Goal: Find specific page/section: Find specific page/section

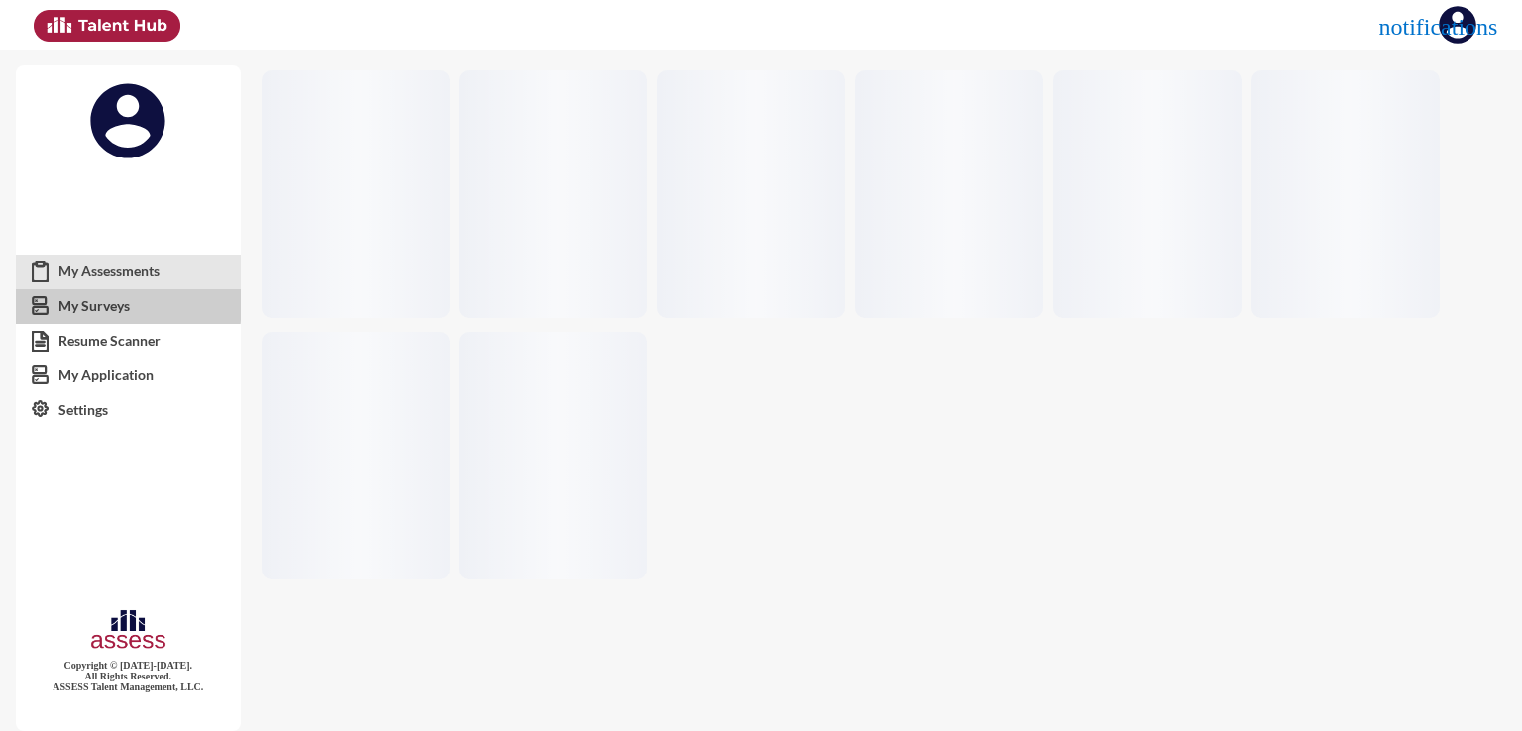
click at [99, 302] on link "My Surveys" at bounding box center [128, 306] width 225 height 36
click at [105, 267] on link "My Assessments" at bounding box center [128, 272] width 225 height 36
click at [174, 344] on link "Resume Scanner" at bounding box center [128, 341] width 225 height 36
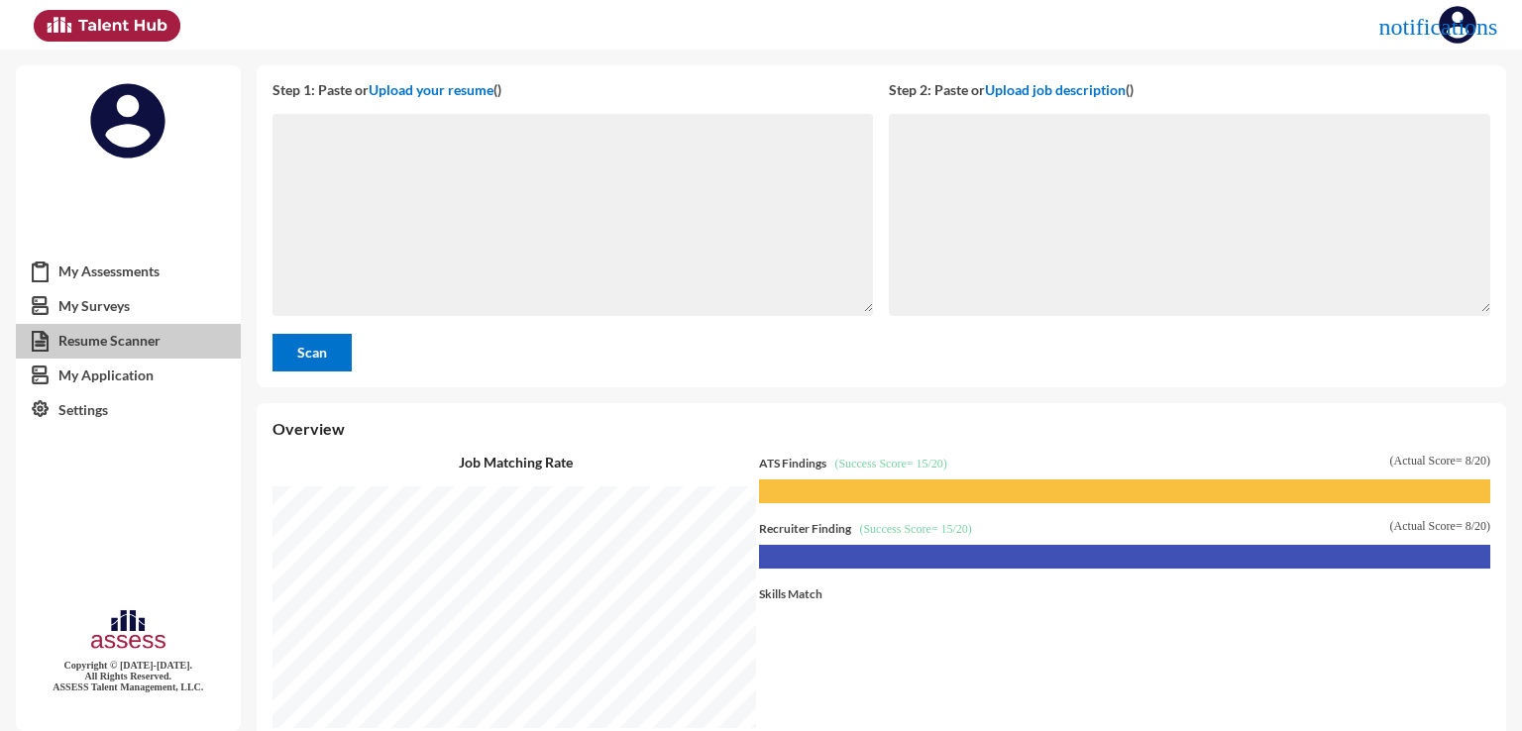
scroll to position [681, 1255]
click at [116, 299] on link "My Surveys" at bounding box center [128, 306] width 225 height 36
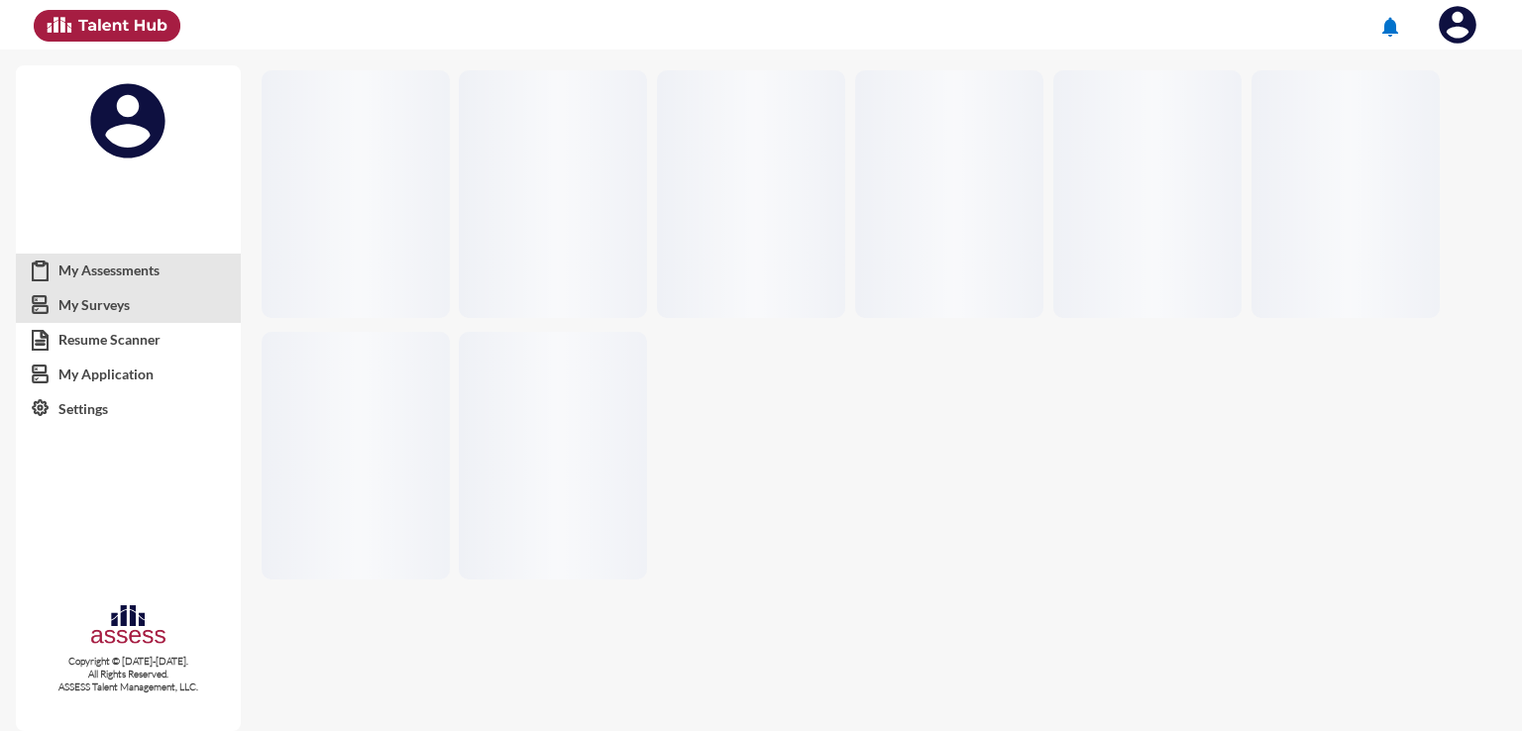
click at [111, 297] on link "My Surveys" at bounding box center [128, 305] width 225 height 36
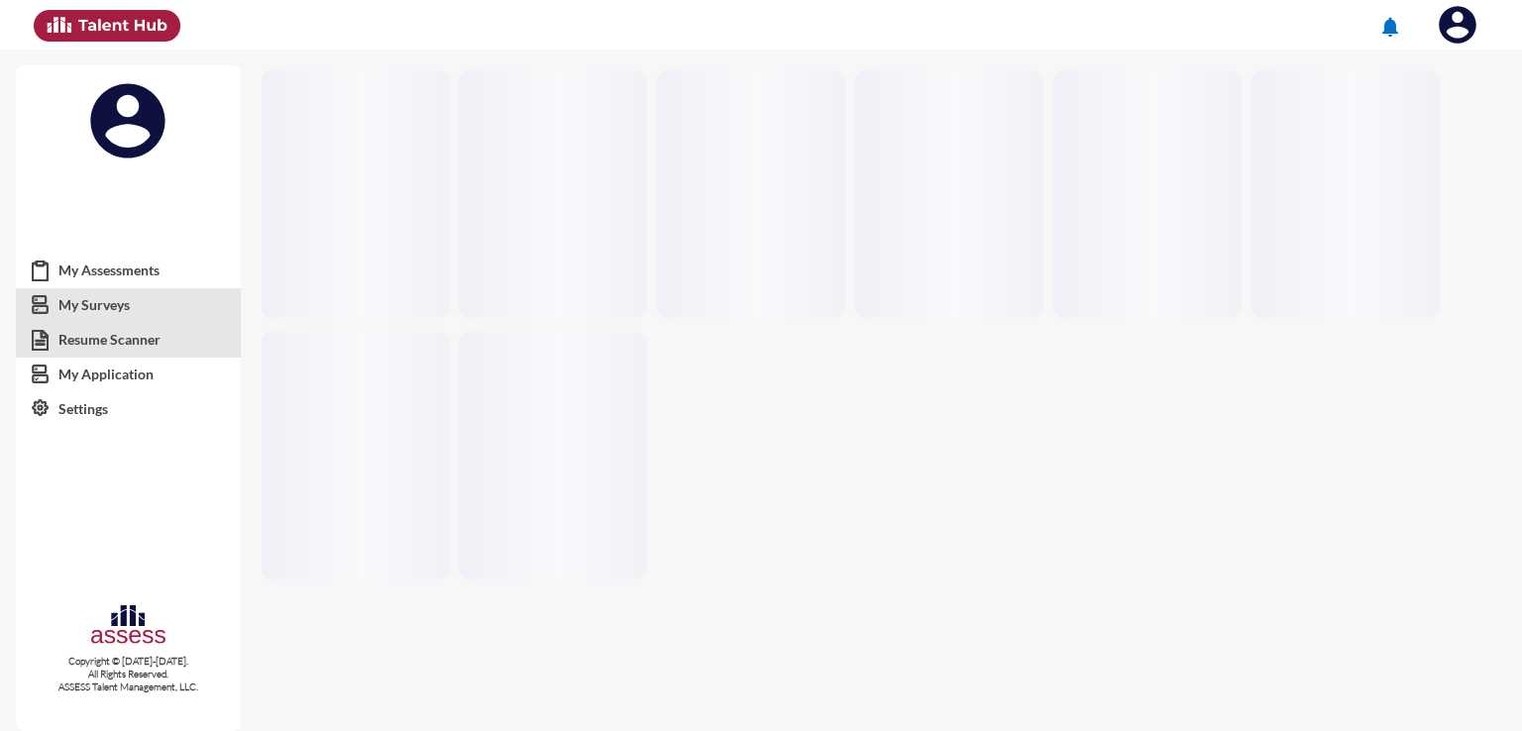
click at [103, 329] on link "Resume Scanner" at bounding box center [128, 340] width 225 height 36
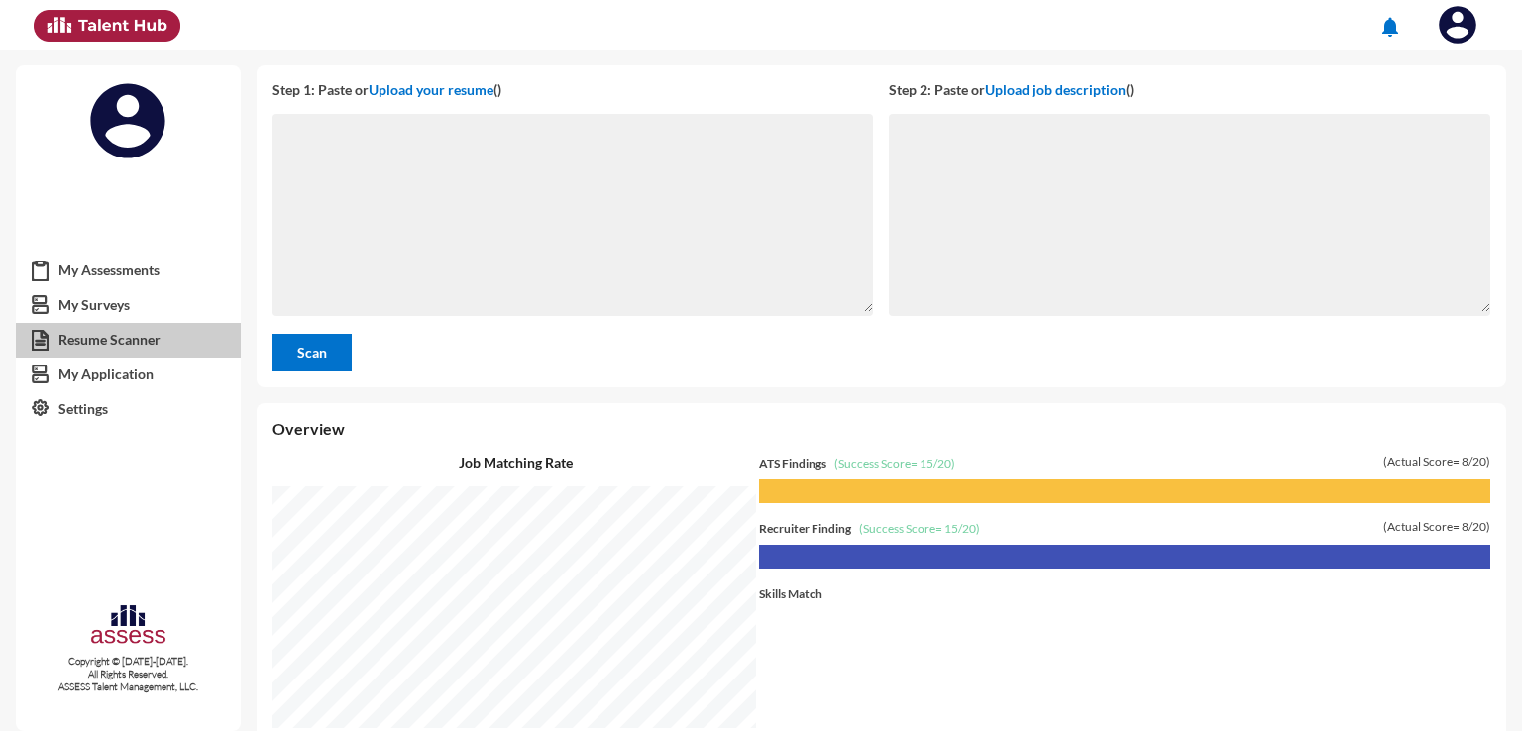
scroll to position [681, 1255]
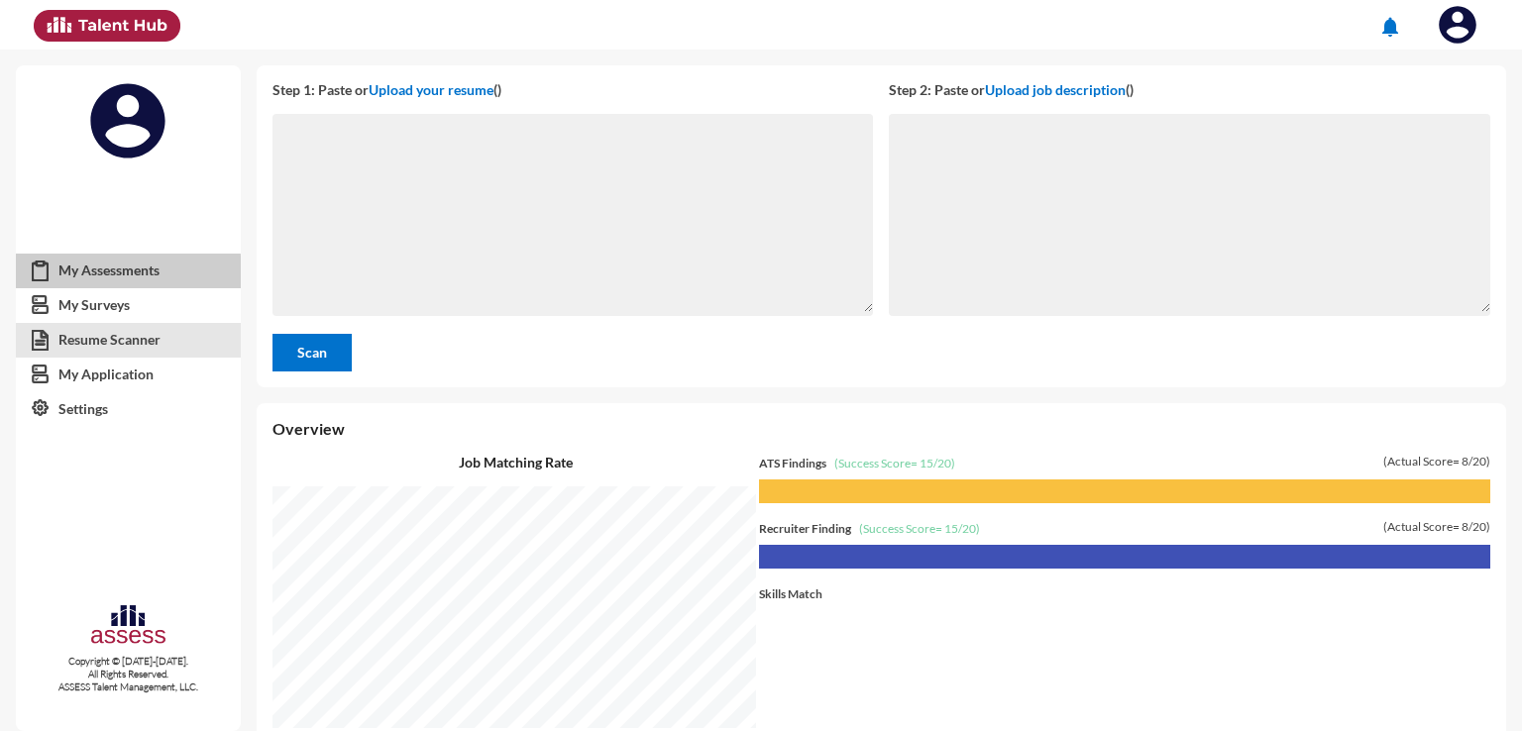
click at [119, 283] on link "My Assessments" at bounding box center [128, 271] width 225 height 36
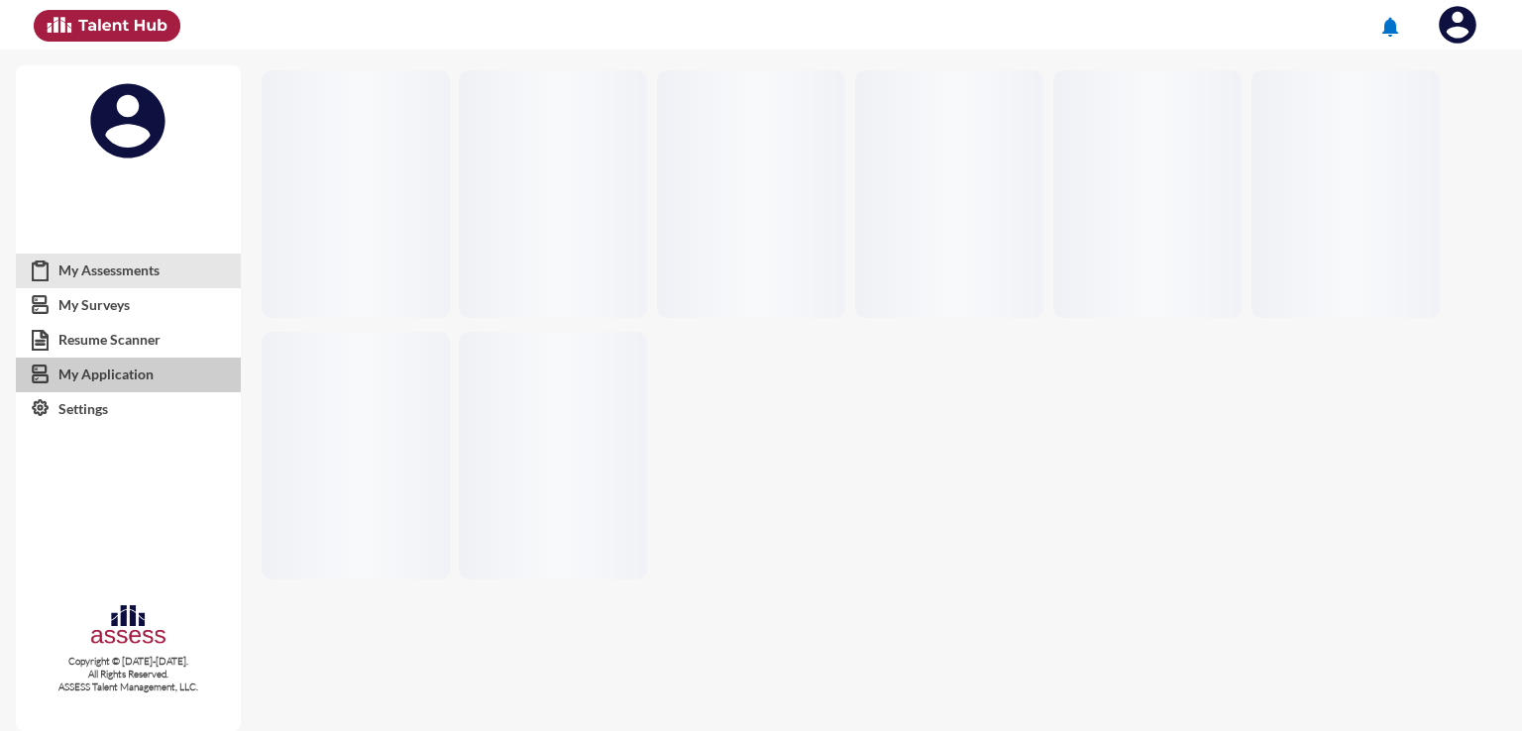
click at [116, 361] on link "My Application" at bounding box center [128, 375] width 225 height 36
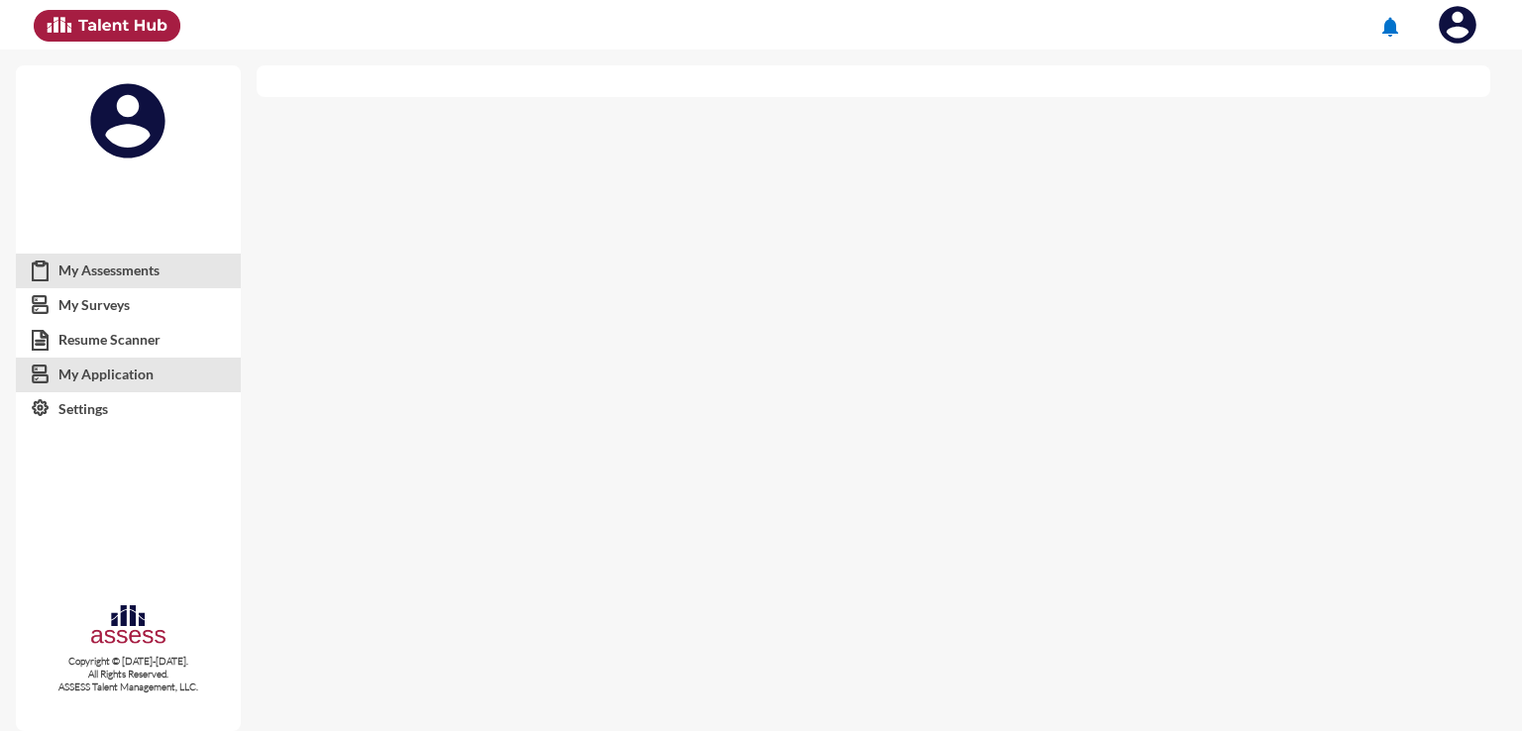
click at [115, 257] on link "My Assessments" at bounding box center [128, 271] width 225 height 36
